Goal: Information Seeking & Learning: Learn about a topic

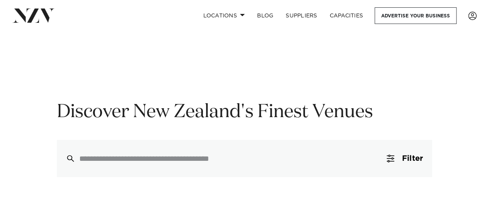
scroll to position [12, 0]
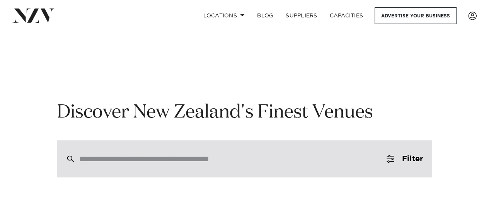
click at [226, 151] on div at bounding box center [244, 158] width 375 height 37
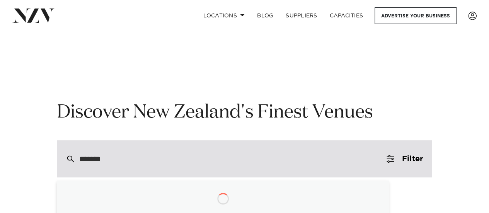
type input "********"
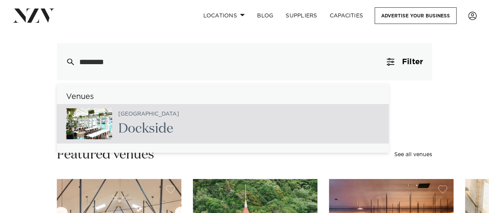
scroll to position [109, 0]
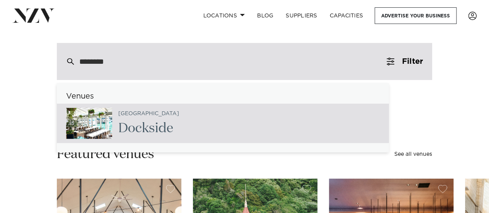
click at [167, 128] on span "Dockside" at bounding box center [145, 128] width 55 height 13
type input "**********"
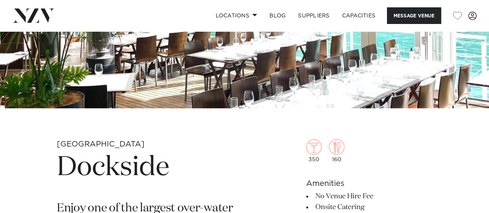
scroll to position [153, 0]
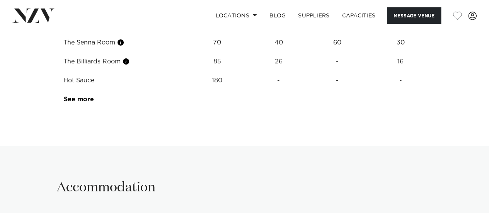
scroll to position [1374, 0]
click at [74, 103] on link "See more" at bounding box center [94, 100] width 60 height 6
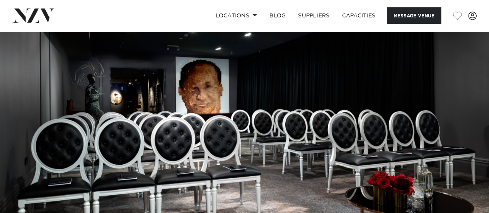
scroll to position [0, 0]
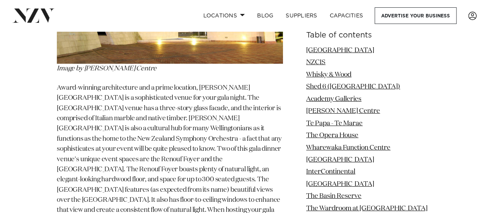
scroll to position [2693, 0]
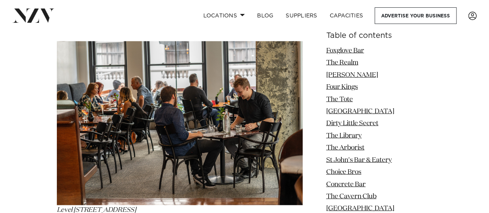
scroll to position [3626, 0]
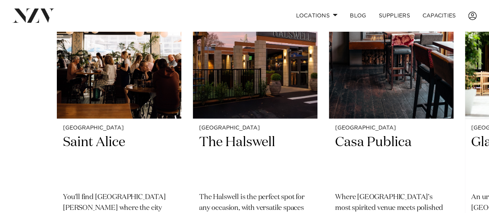
scroll to position [928, 0]
